Goal: Task Accomplishment & Management: Use online tool/utility

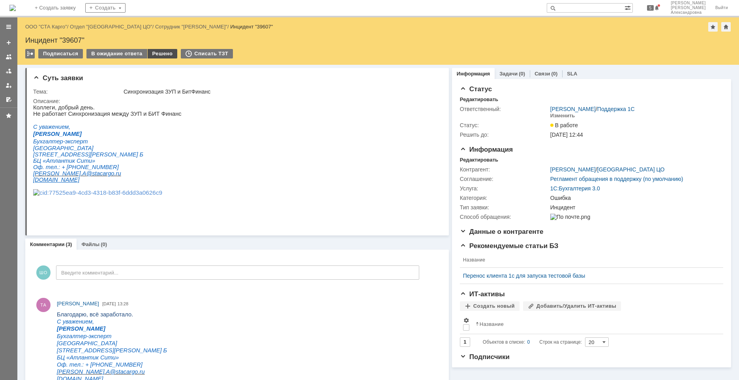
click at [153, 54] on div "Решено" at bounding box center [163, 53] width 30 height 9
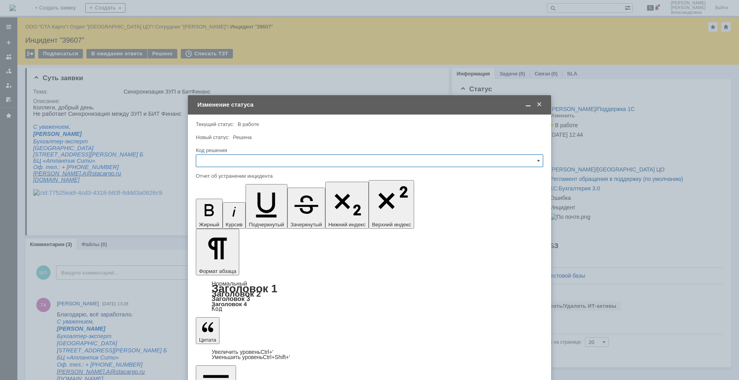
click at [261, 160] on input "text" at bounding box center [369, 160] width 347 height 13
click at [229, 256] on span "Решено" at bounding box center [369, 266] width 337 height 6
type input "Решено"
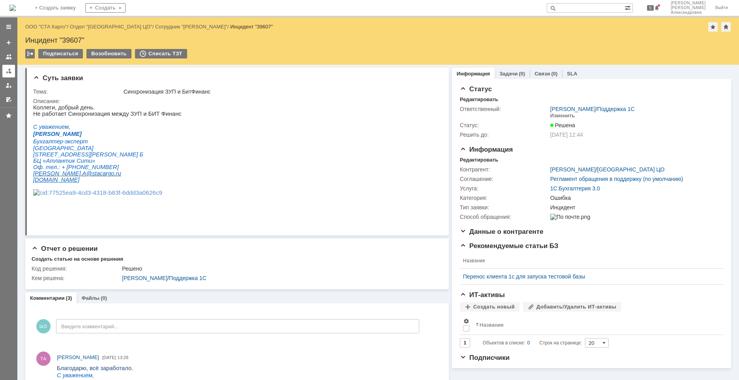
click at [6, 70] on div at bounding box center [9, 71] width 6 height 6
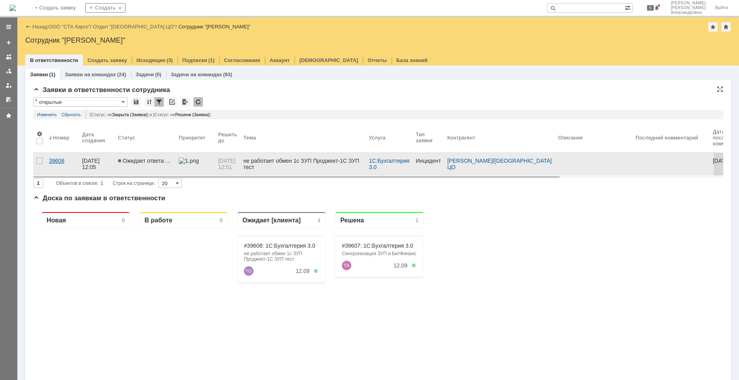
click at [69, 167] on link "39608" at bounding box center [62, 164] width 33 height 22
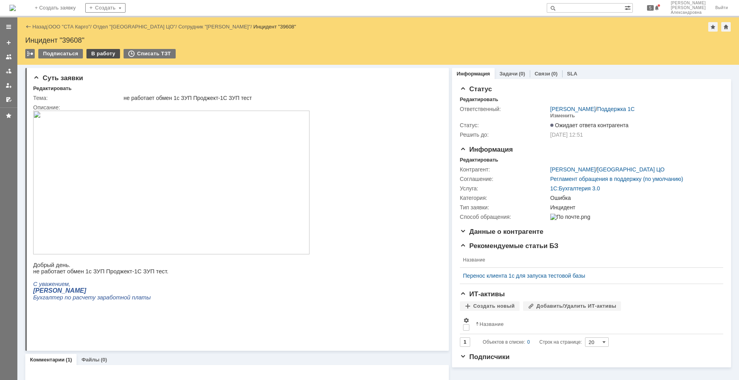
click at [112, 55] on div "В работу" at bounding box center [103, 53] width 34 height 9
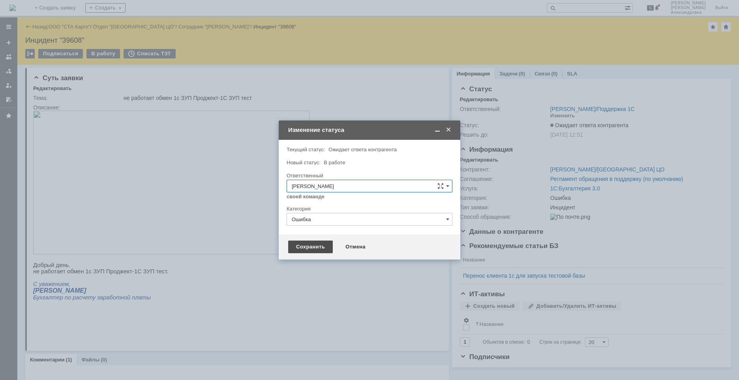
click at [317, 248] on div "Сохранить" at bounding box center [310, 246] width 45 height 13
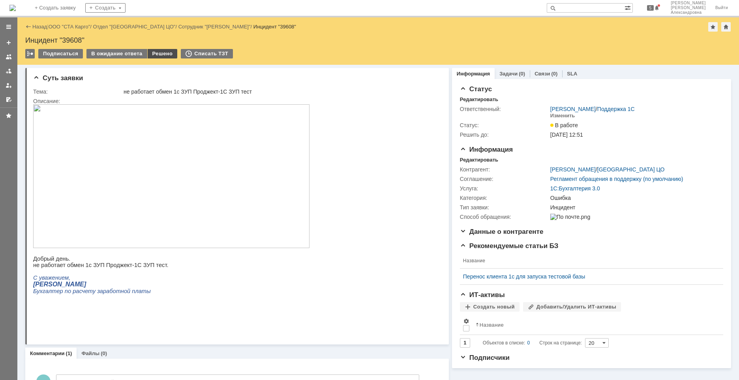
click at [161, 51] on div "Решено" at bounding box center [163, 53] width 30 height 9
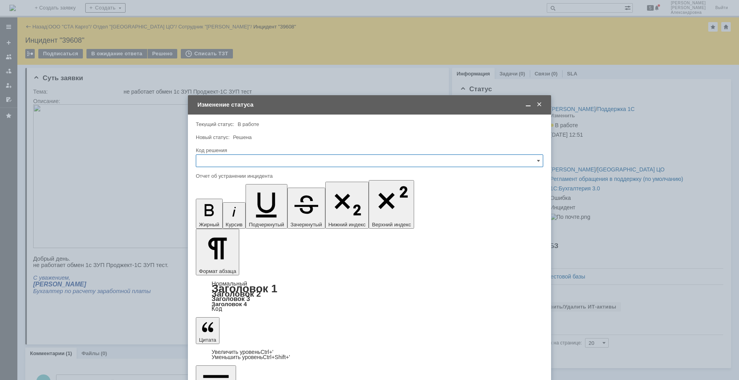
click at [236, 163] on input "text" at bounding box center [369, 160] width 347 height 13
click at [231, 256] on div "Решено" at bounding box center [369, 266] width 347 height 13
type input "Решено"
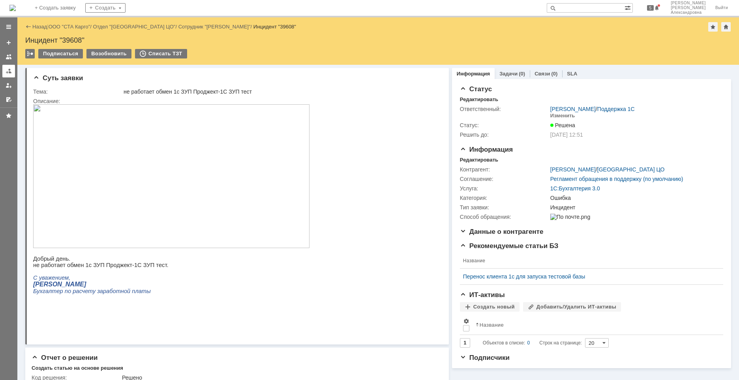
click at [11, 75] on link at bounding box center [8, 71] width 13 height 13
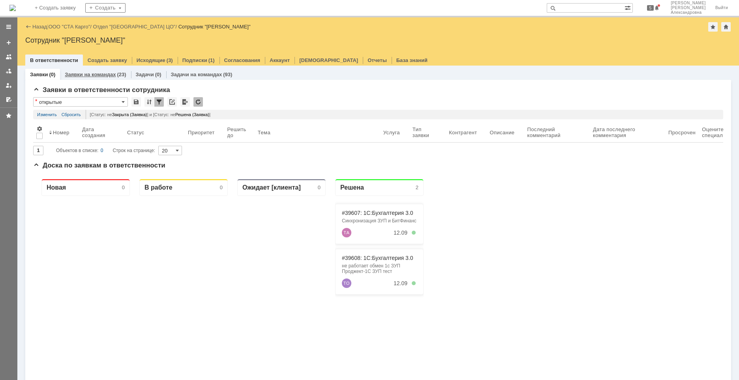
click at [99, 73] on link "Заявки на командах" at bounding box center [90, 74] width 51 height 6
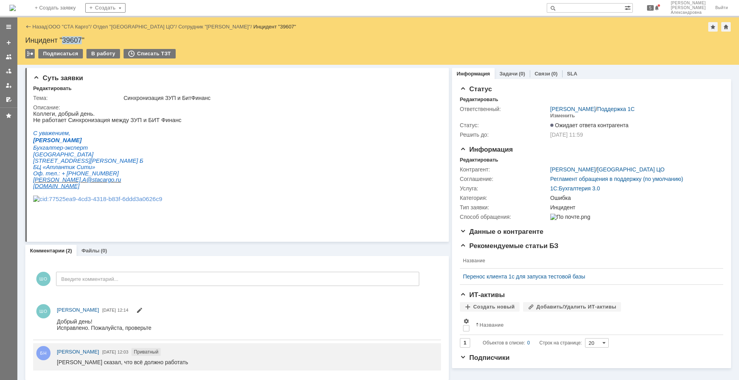
drag, startPoint x: 81, startPoint y: 39, endPoint x: 62, endPoint y: 36, distance: 19.1
click at [62, 36] on div "Назад | ООО "СТА Карго" / Отдел "[GEOGRAPHIC_DATA] ЦО" / Сотрудник "[PERSON_NAM…" at bounding box center [378, 40] width 722 height 47
copy div "39607"
